Goal: Check status: Check status

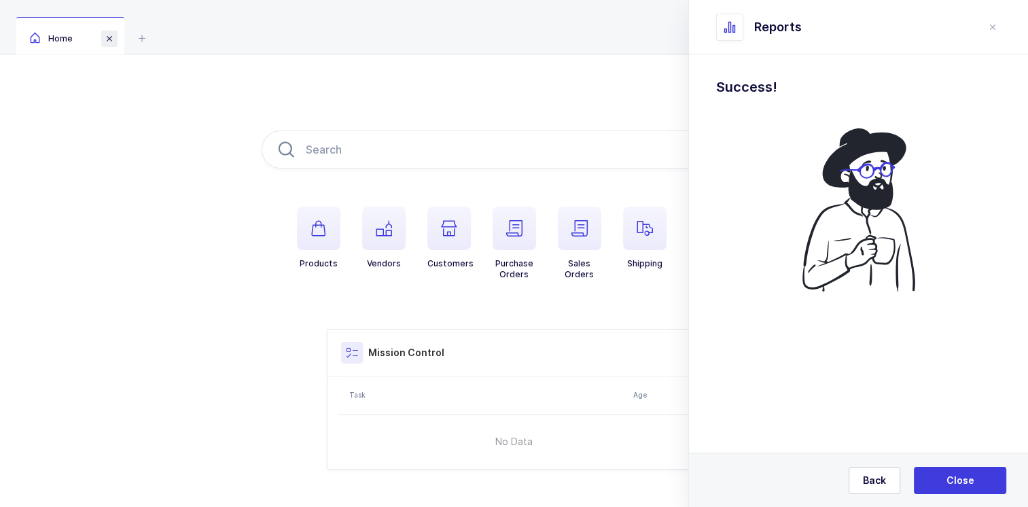
click at [109, 39] on span at bounding box center [109, 39] width 16 height 16
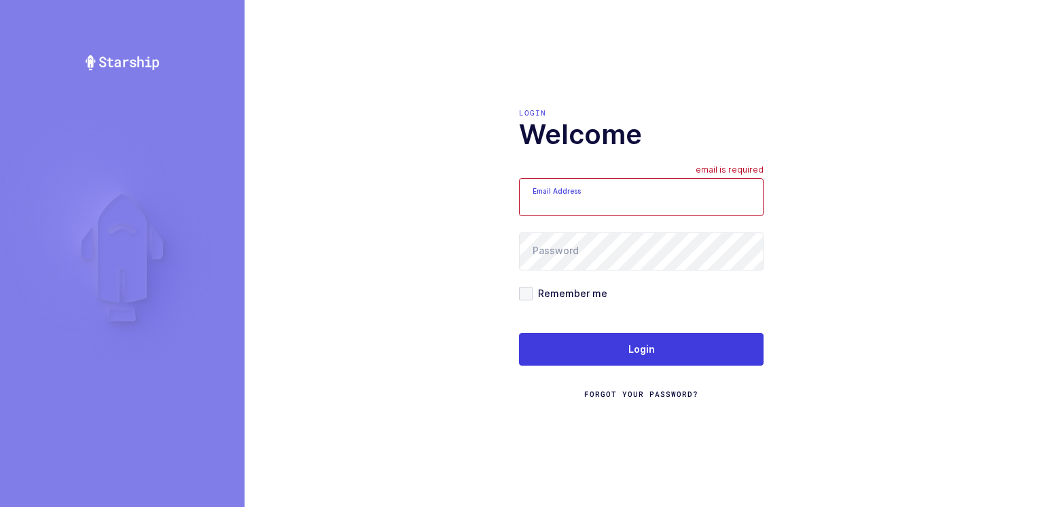
type input "[PERSON_NAME][EMAIL_ADDRESS][DOMAIN_NAME]"
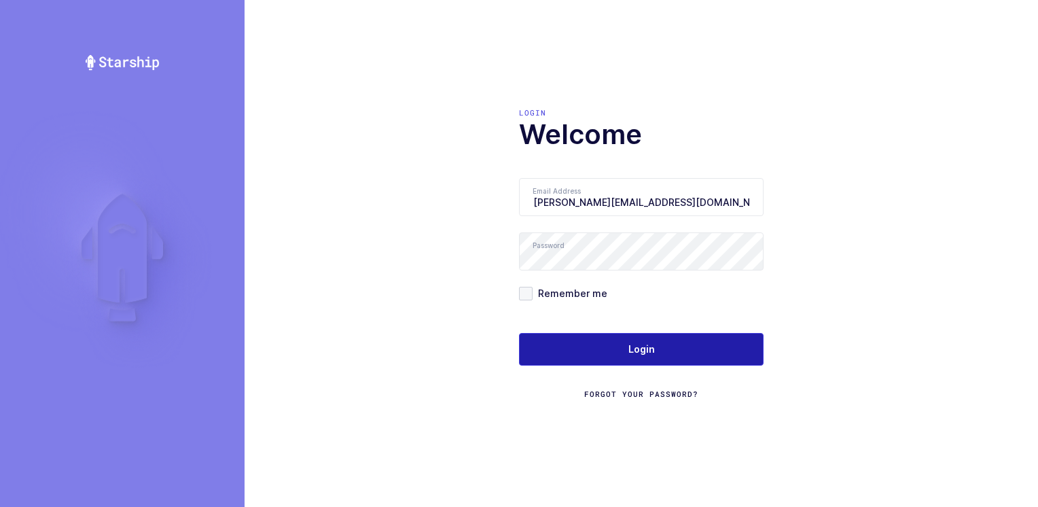
click at [571, 349] on button "Login" at bounding box center [641, 349] width 245 height 33
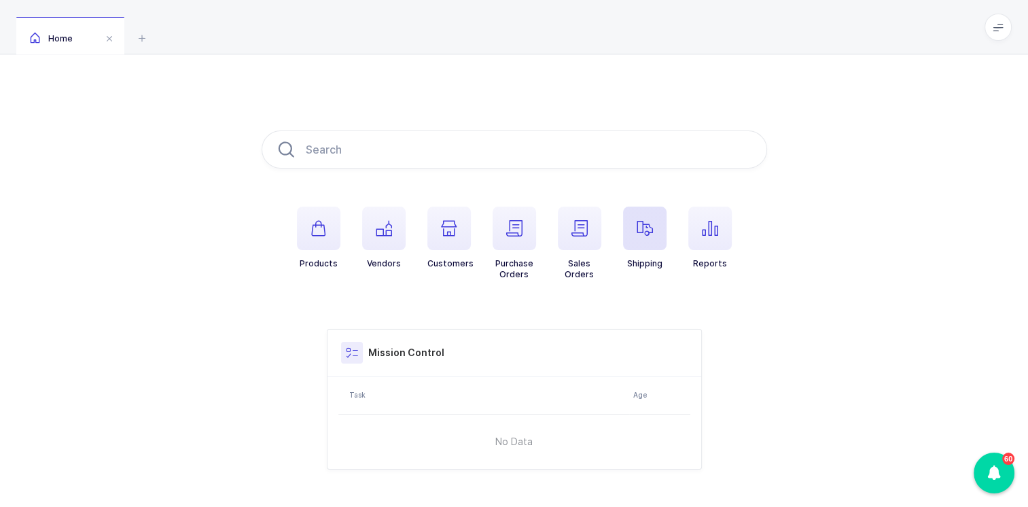
click at [634, 235] on span "button" at bounding box center [644, 227] width 43 height 43
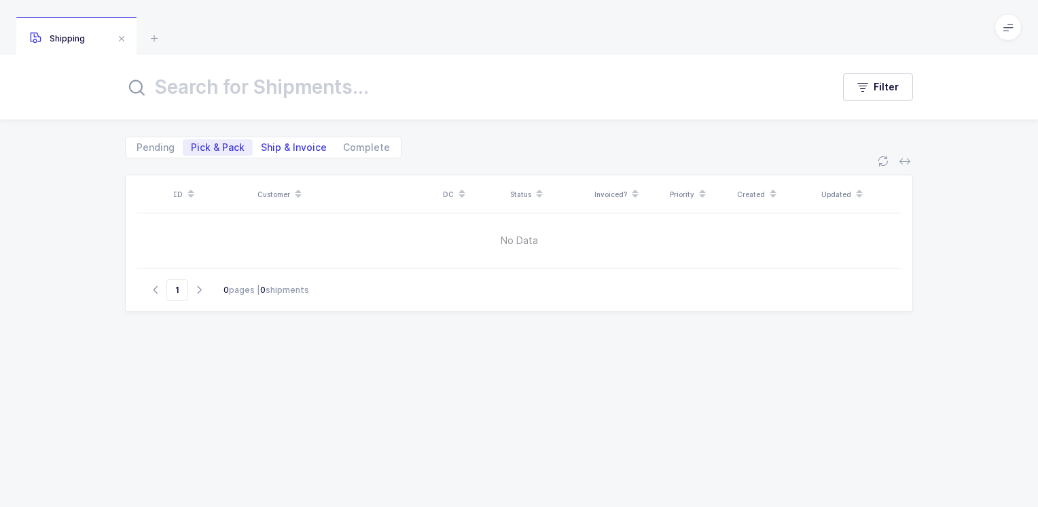
click at [270, 143] on span "Ship & Invoice" at bounding box center [294, 148] width 66 height 10
click at [261, 143] on input "Ship & Invoice" at bounding box center [257, 143] width 9 height 9
radio input "true"
radio input "false"
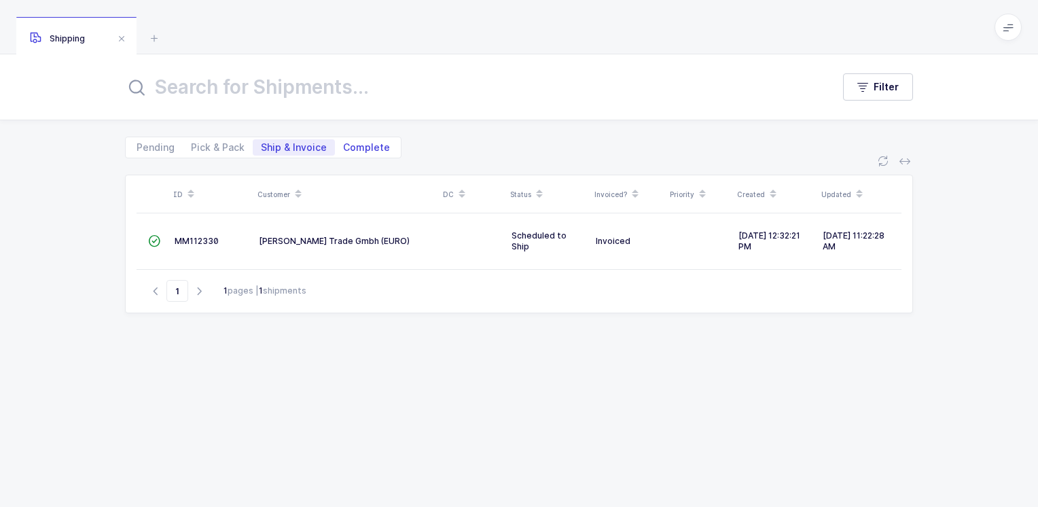
click at [371, 145] on span "Complete" at bounding box center [366, 148] width 47 height 10
click at [344, 145] on input "Complete" at bounding box center [339, 143] width 9 height 9
radio input "true"
radio input "false"
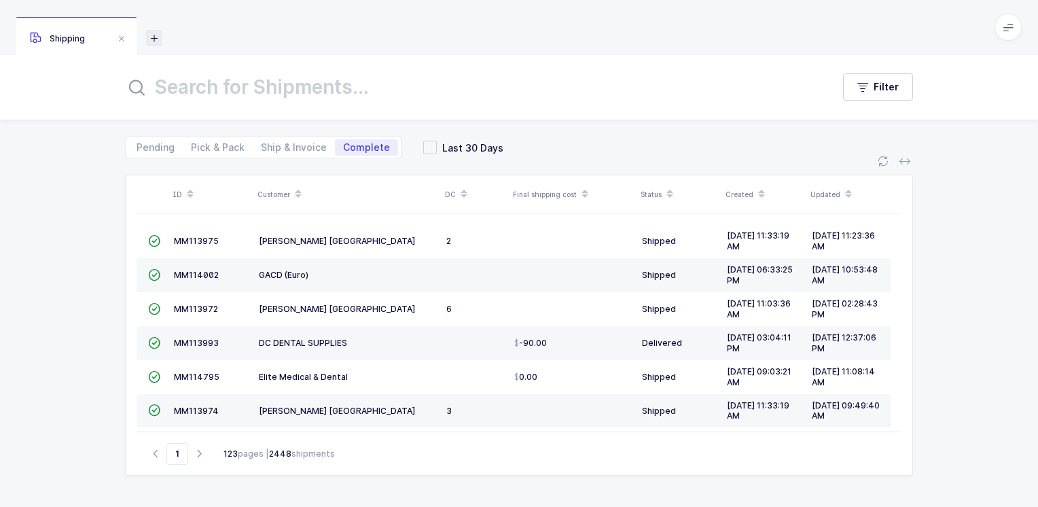
click at [155, 37] on icon at bounding box center [154, 38] width 16 height 16
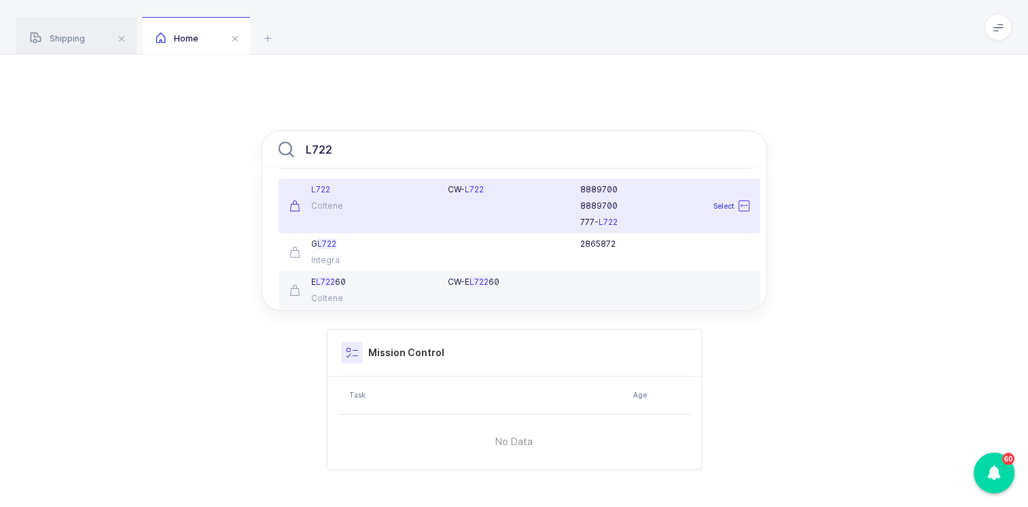
type input "L722"
click at [364, 200] on div "L722 Coltene" at bounding box center [360, 205] width 159 height 43
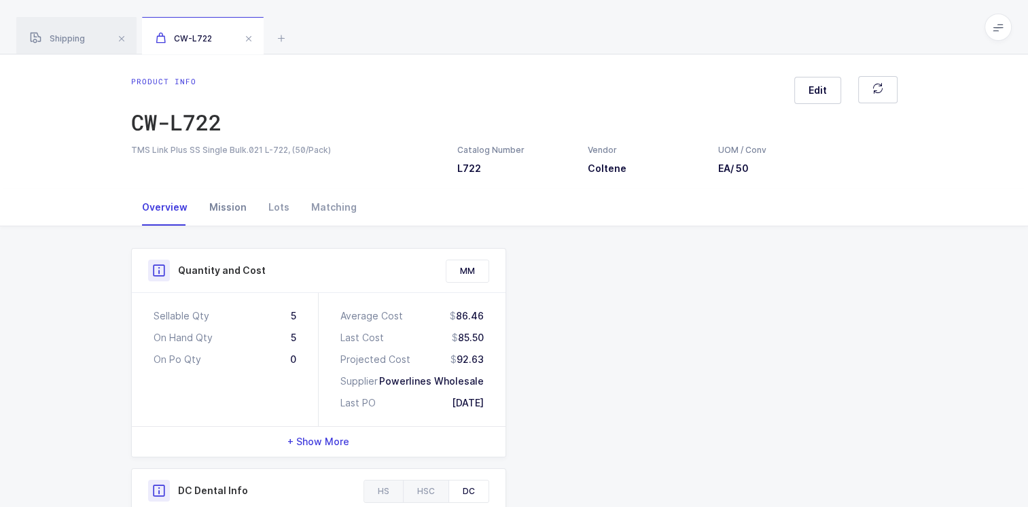
click at [221, 208] on div "Mission" at bounding box center [227, 207] width 59 height 37
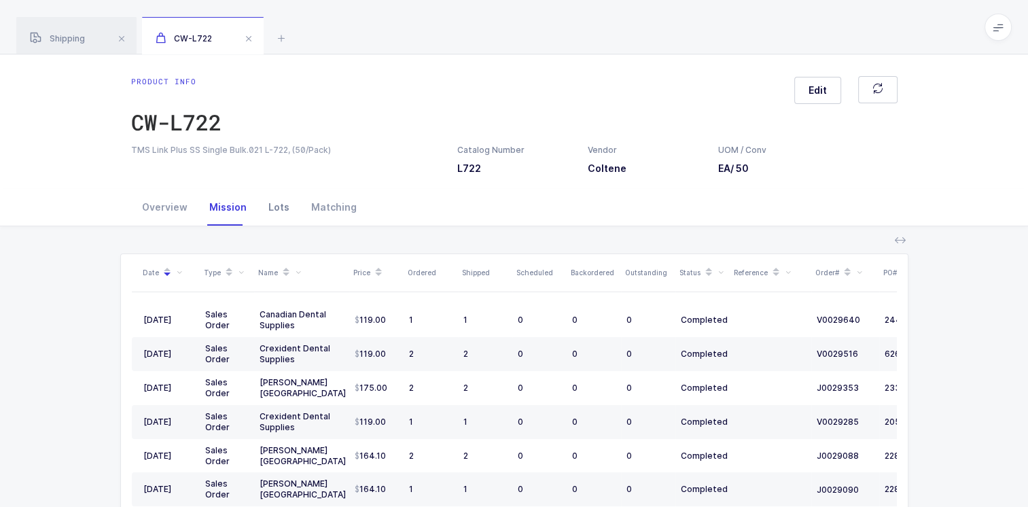
click at [272, 207] on div "Lots" at bounding box center [278, 207] width 43 height 37
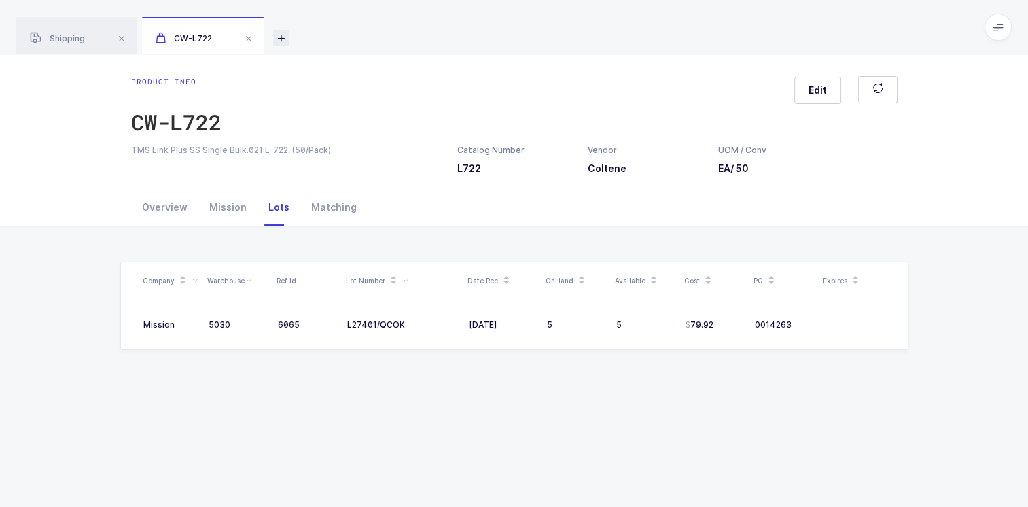
click at [277, 39] on icon at bounding box center [281, 38] width 16 height 16
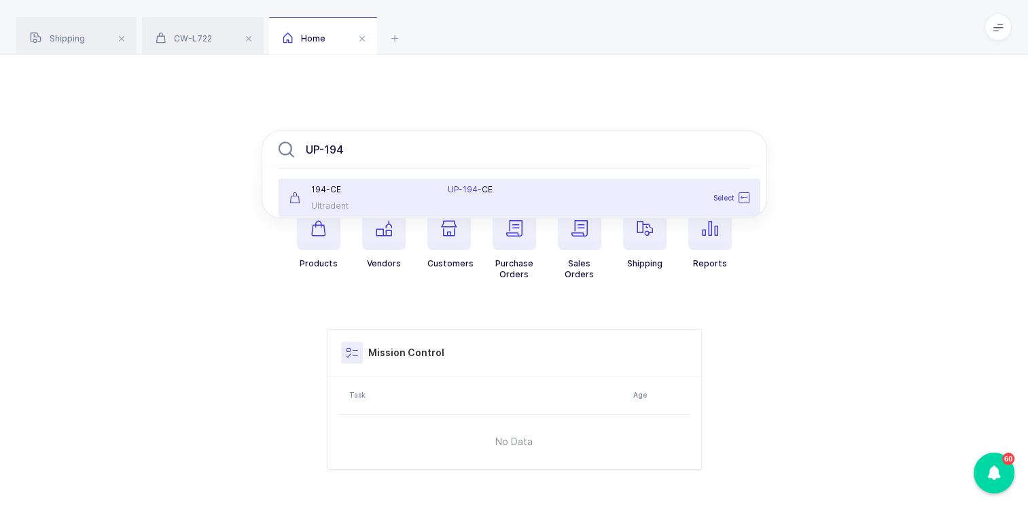
type input "UP-194"
click at [369, 197] on div "194-CE Ultradent" at bounding box center [360, 197] width 159 height 27
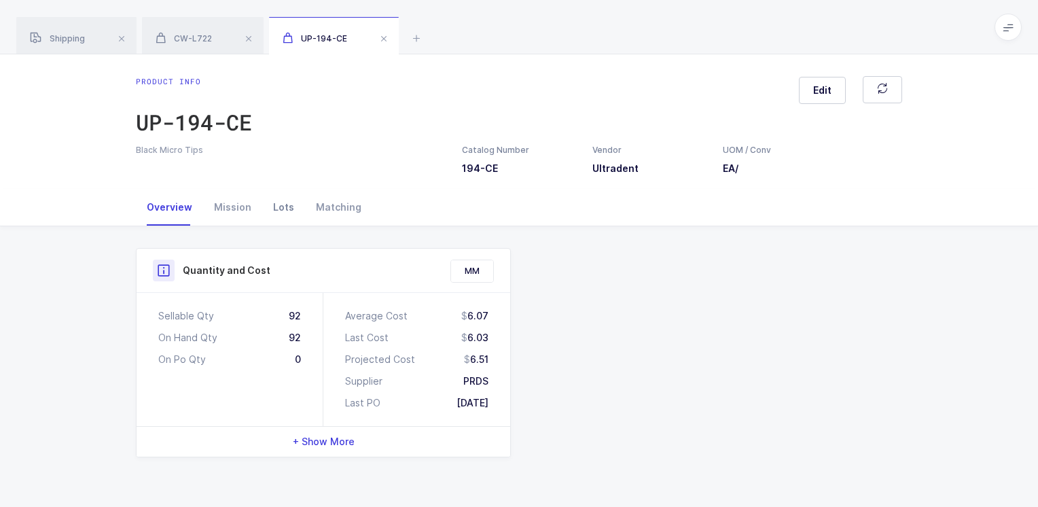
click at [287, 206] on div "Lots" at bounding box center [283, 207] width 43 height 37
